Goal: Find specific page/section: Find specific page/section

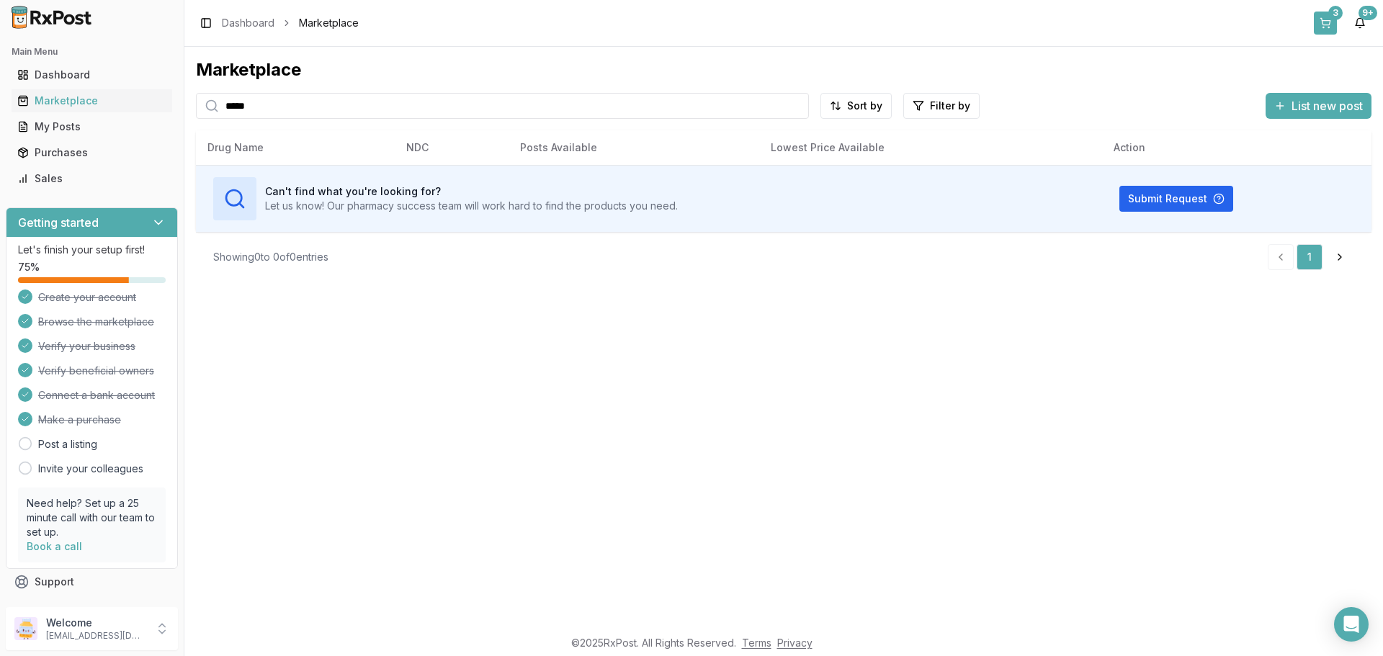
click at [1314, 20] on button "3" at bounding box center [1325, 23] width 23 height 23
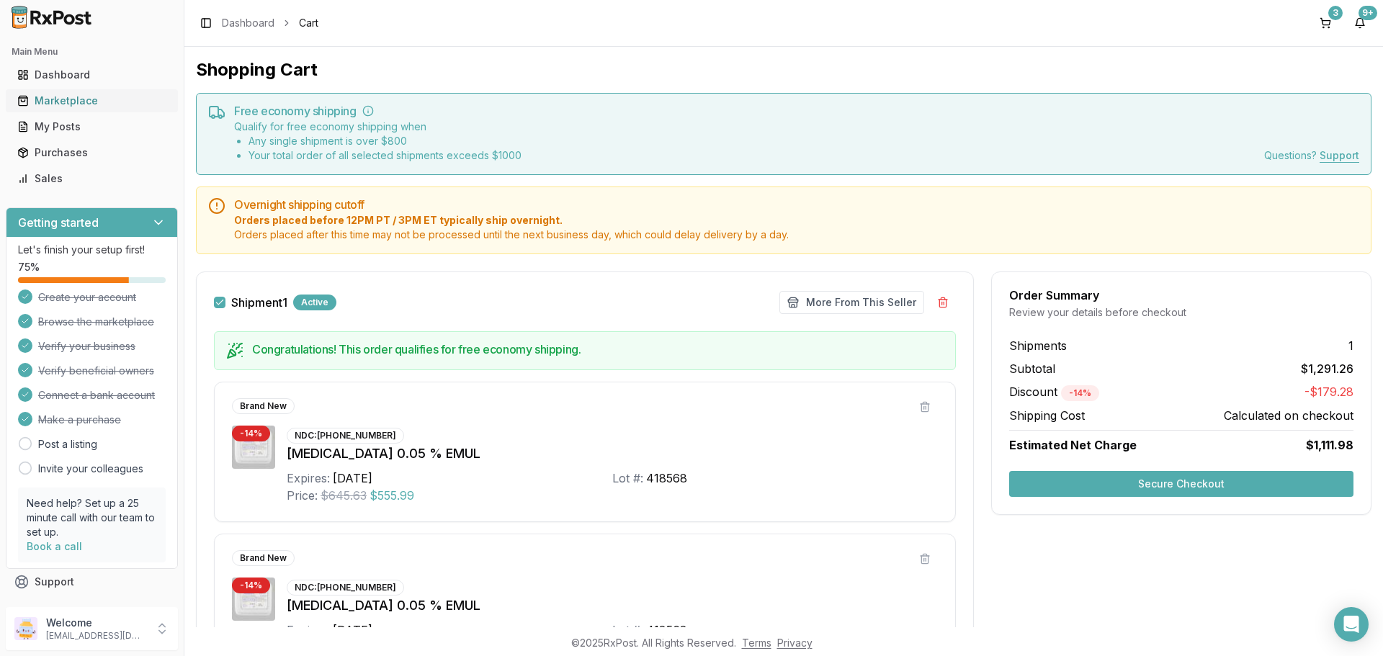
click at [82, 108] on div "Marketplace" at bounding box center [91, 101] width 149 height 14
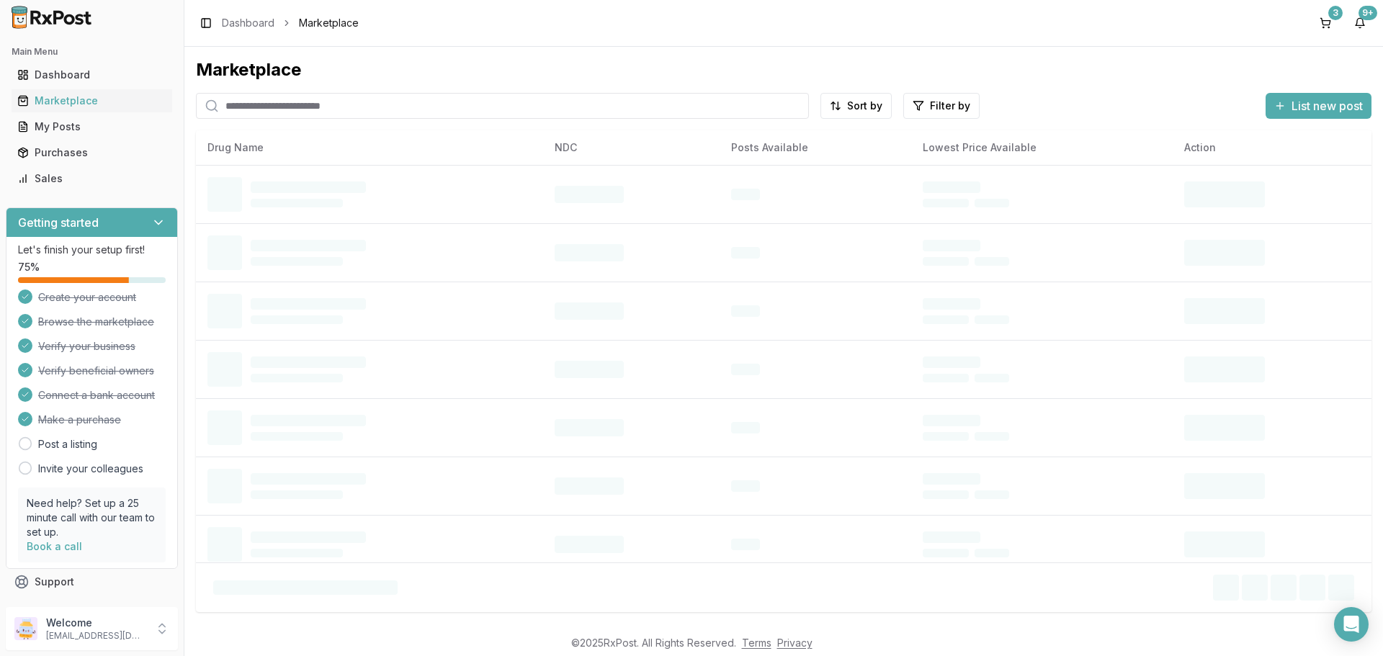
click at [413, 119] on input "search" at bounding box center [502, 106] width 613 height 26
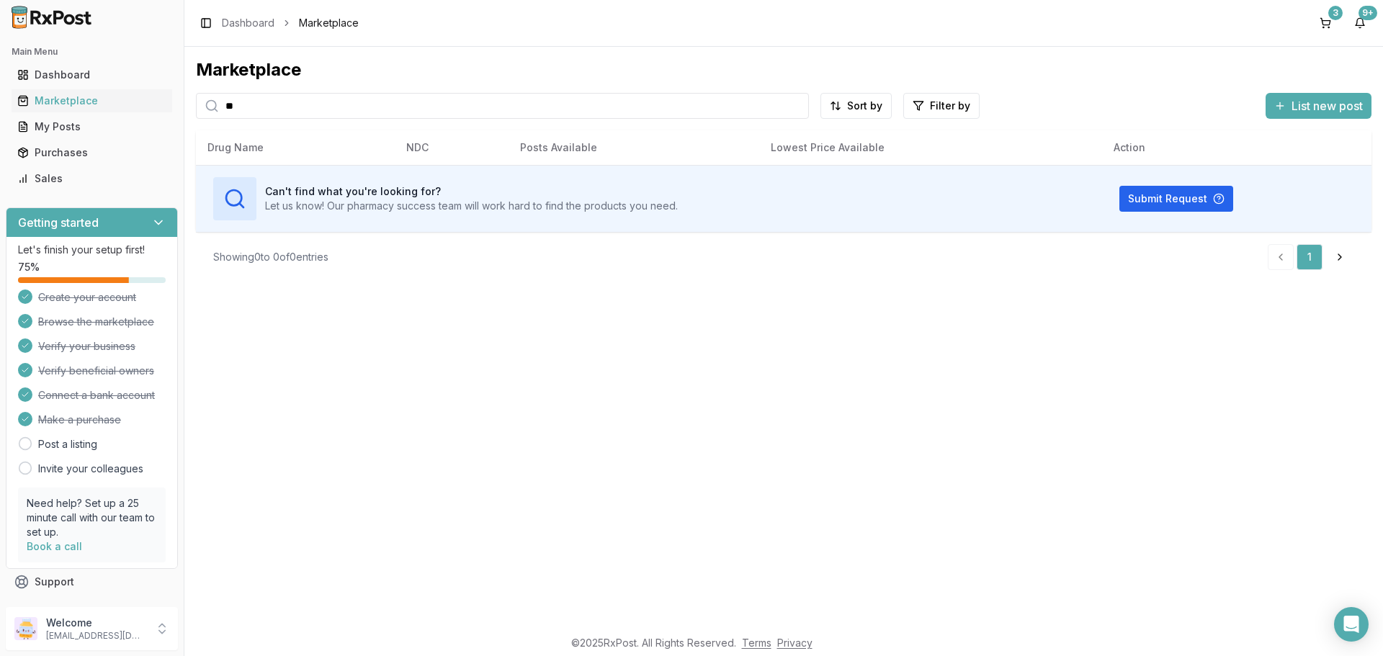
type input "*"
